Goal: Navigation & Orientation: Find specific page/section

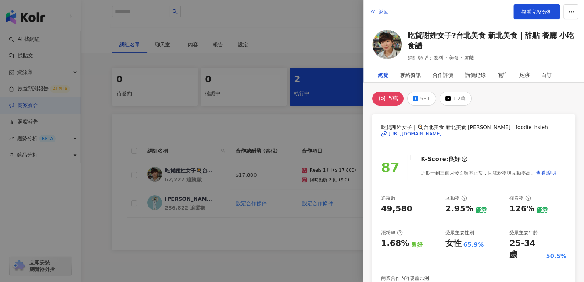
click at [380, 12] on span "返回" at bounding box center [384, 12] width 10 height 6
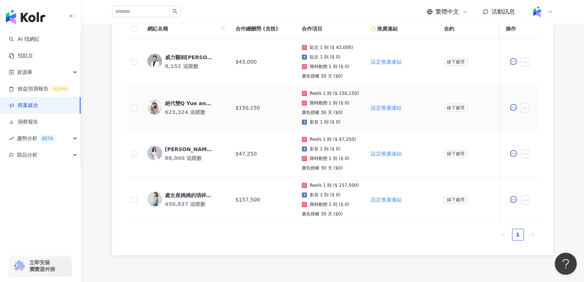
scroll to position [225, 0]
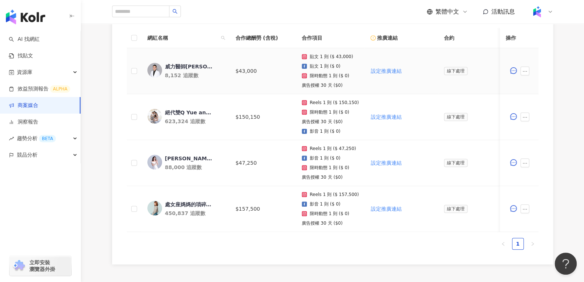
click at [176, 65] on div "威力醫師王韋力" at bounding box center [189, 66] width 48 height 7
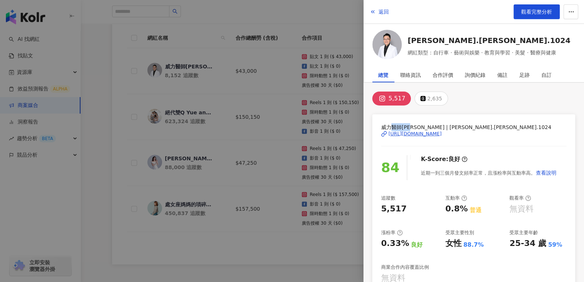
drag, startPoint x: 392, startPoint y: 128, endPoint x: 415, endPoint y: 125, distance: 24.1
click at [415, 125] on span "威力醫師王韋力 | willy.wang.1024" at bounding box center [473, 127] width 185 height 8
click at [378, 13] on button "返回" at bounding box center [380, 11] width 20 height 15
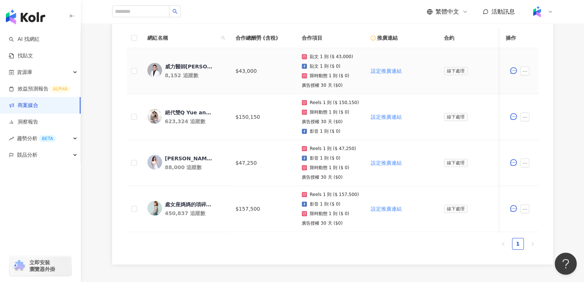
click at [174, 67] on div "威力醫師王韋力" at bounding box center [189, 66] width 48 height 7
